Goal: Information Seeking & Learning: Learn about a topic

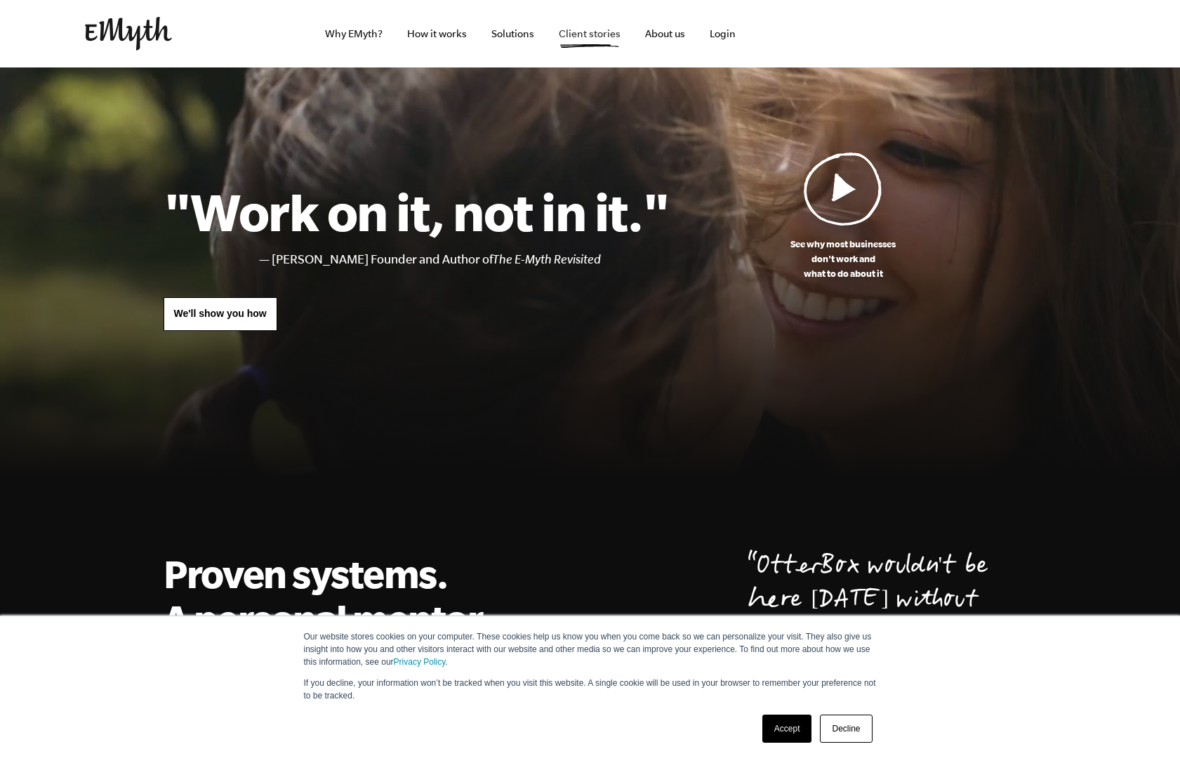
click at [590, 34] on span "Client stories" at bounding box center [590, 33] width 62 height 11
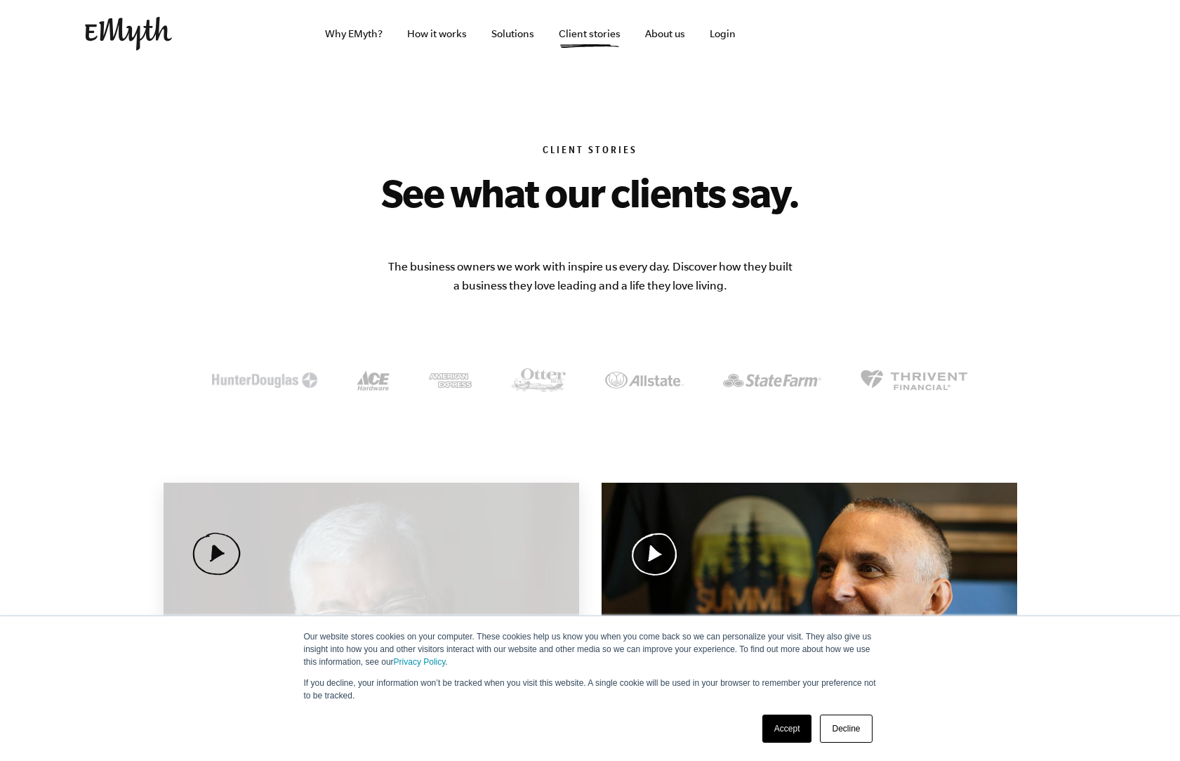
click at [288, 584] on div "Curt became the leader his business needed—and grew it by 628% Curt Richardson …" at bounding box center [372, 650] width 416 height 337
